Goal: Download file/media

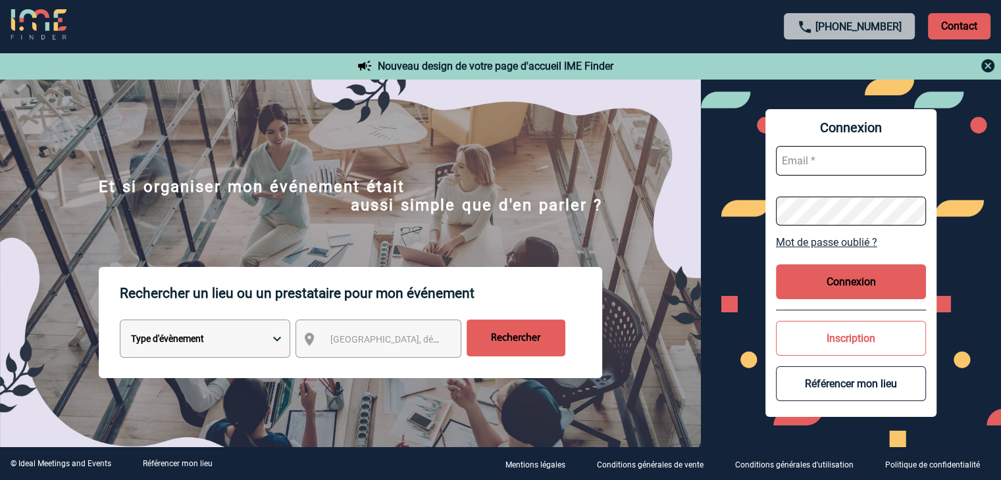
type input "rsaboureau@ime-groupe.com"
click at [858, 274] on button "Connexion" at bounding box center [851, 281] width 150 height 35
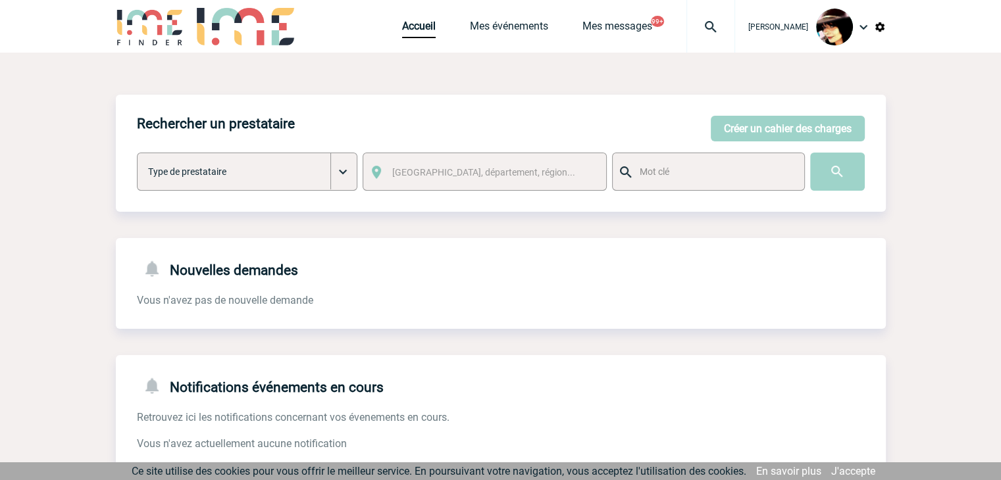
click at [879, 23] on img at bounding box center [880, 27] width 12 height 12
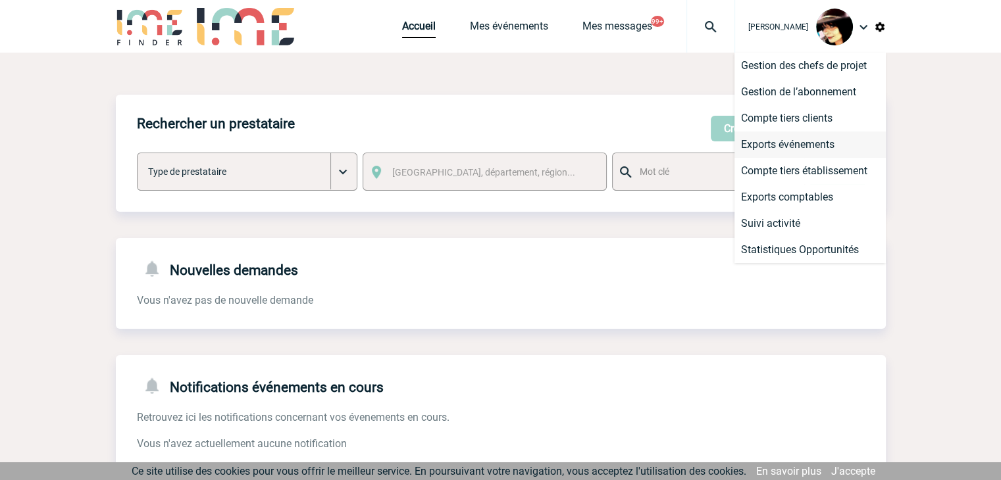
click at [791, 149] on li "Exports événements" at bounding box center [809, 145] width 151 height 26
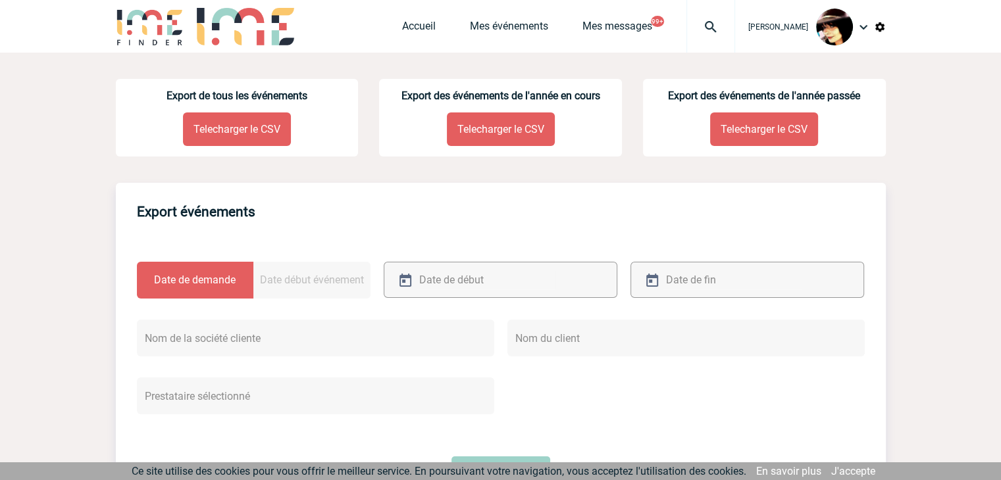
click at [228, 130] on p "Telecharger le CSV" at bounding box center [237, 130] width 108 height 34
